Goal: Check status: Check status

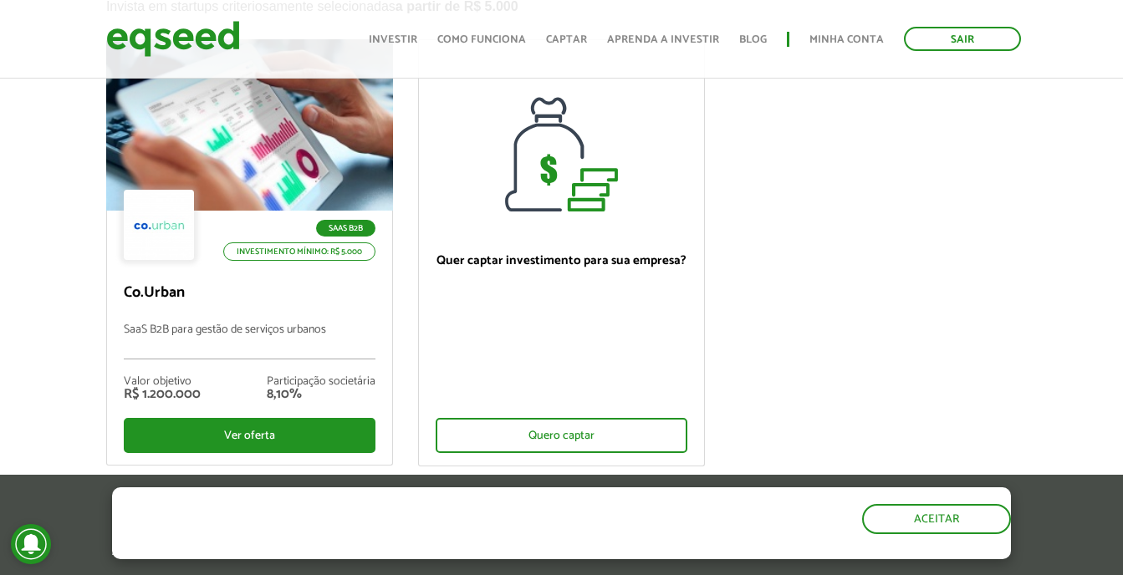
scroll to position [167, 0]
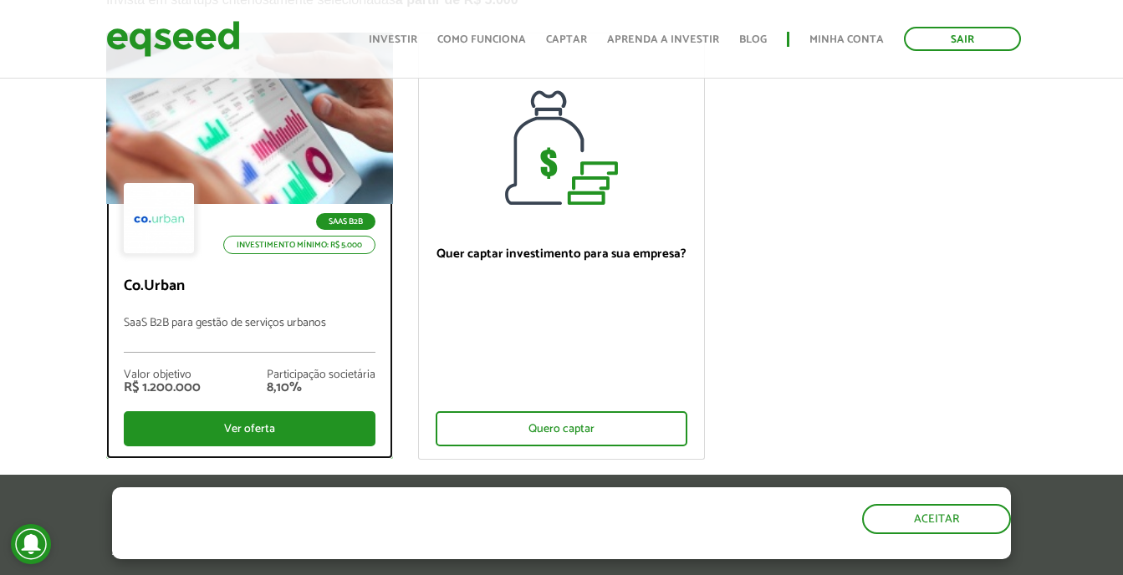
click at [258, 164] on div at bounding box center [250, 119] width 344 height 206
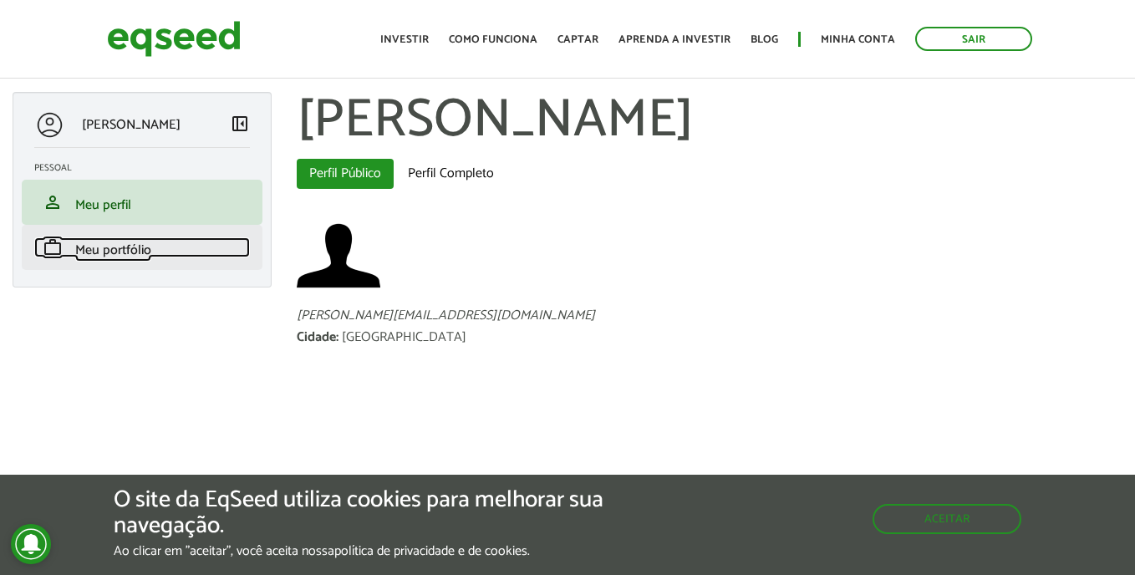
click at [117, 259] on span "Meu portfólio" at bounding box center [113, 250] width 76 height 23
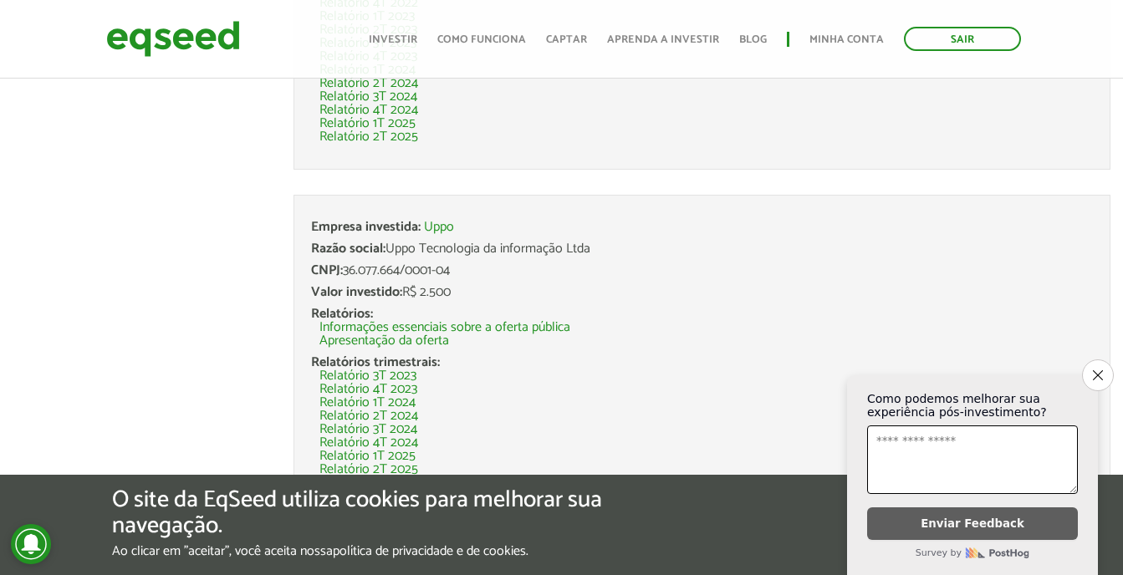
scroll to position [4096, 0]
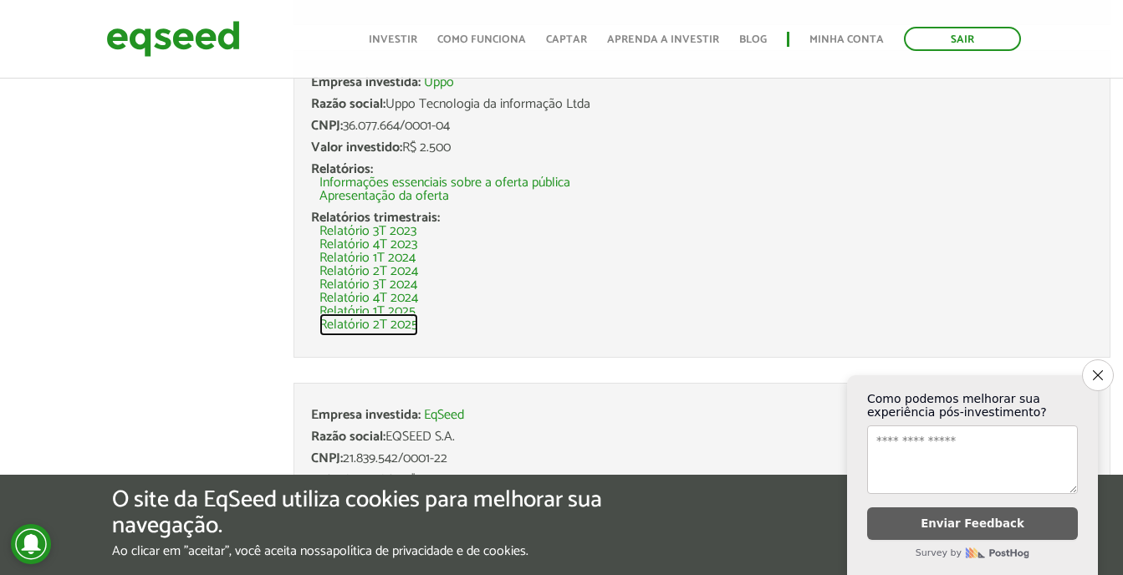
click at [383, 327] on link "Relatório 2T 2025" at bounding box center [368, 324] width 99 height 13
